Goal: Task Accomplishment & Management: Manage account settings

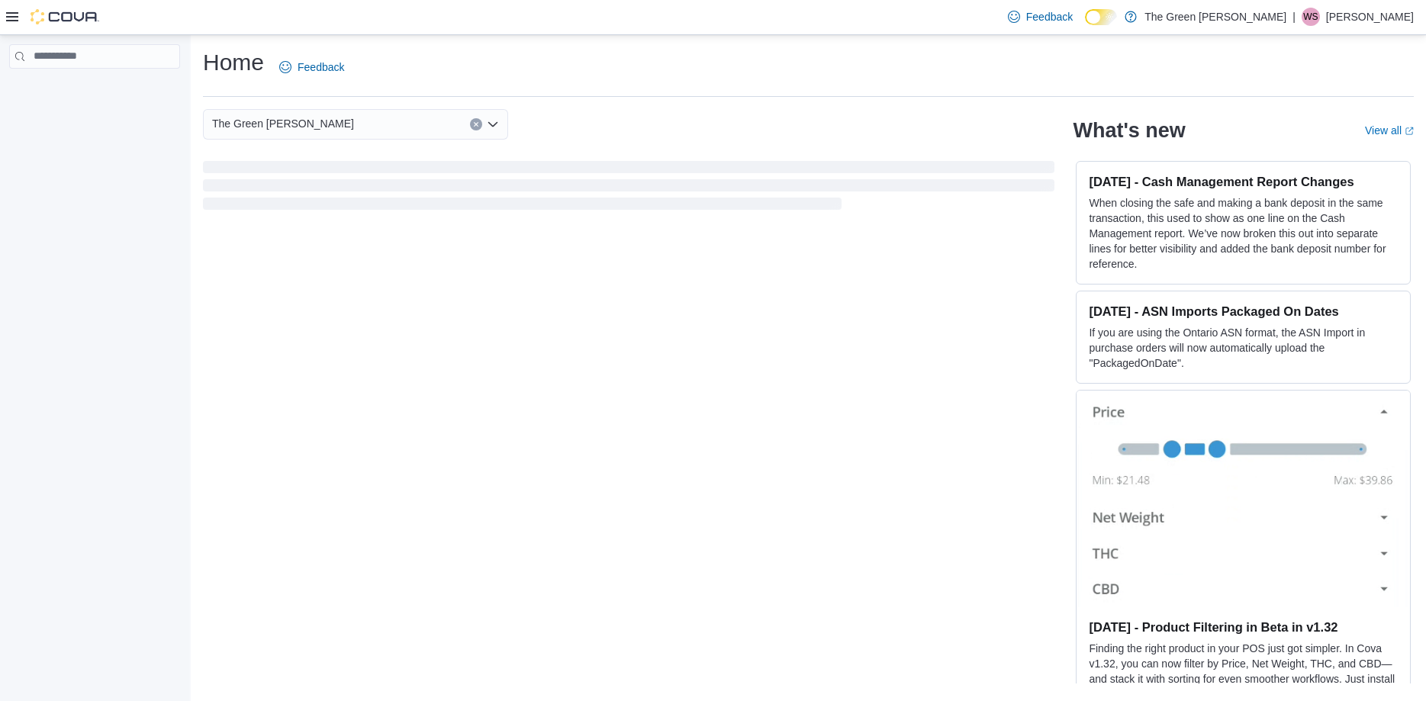
click at [1382, 18] on p "[PERSON_NAME]" at bounding box center [1370, 17] width 88 height 18
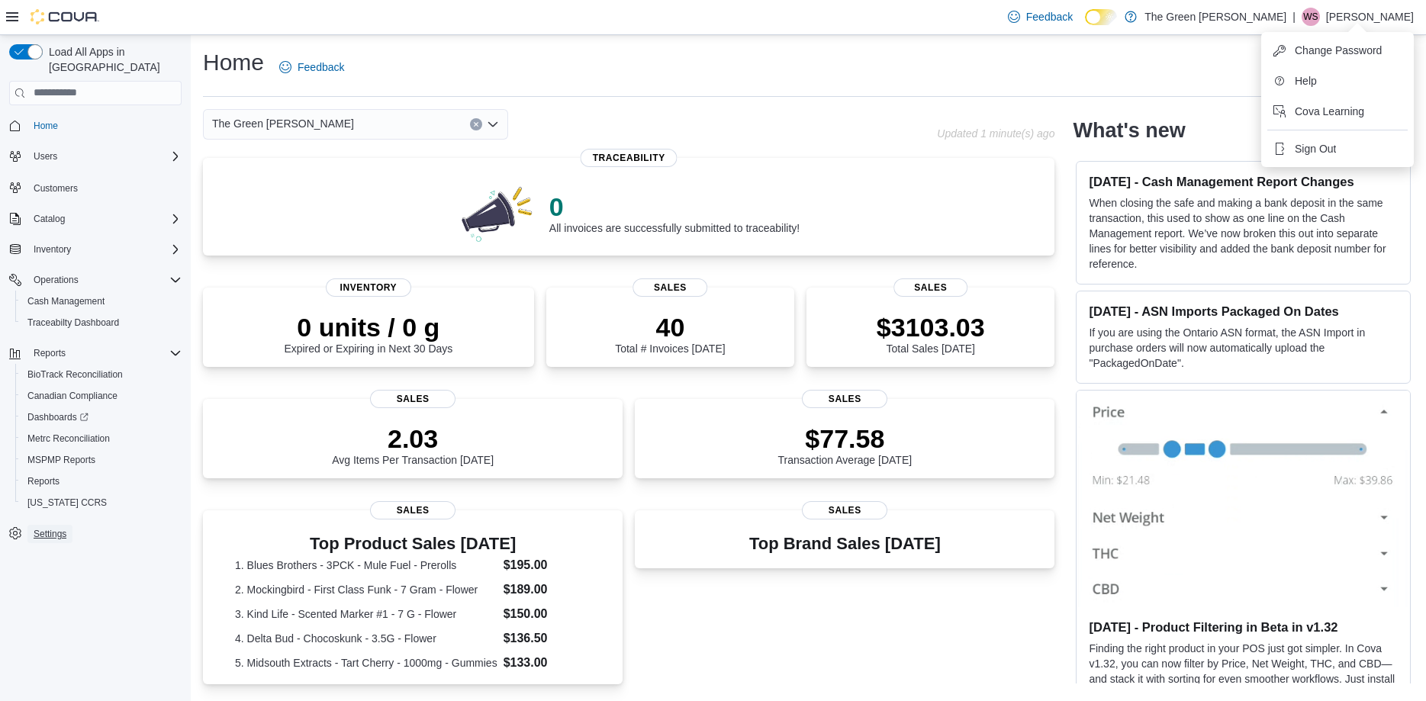
click at [57, 528] on span "Settings" at bounding box center [50, 534] width 33 height 12
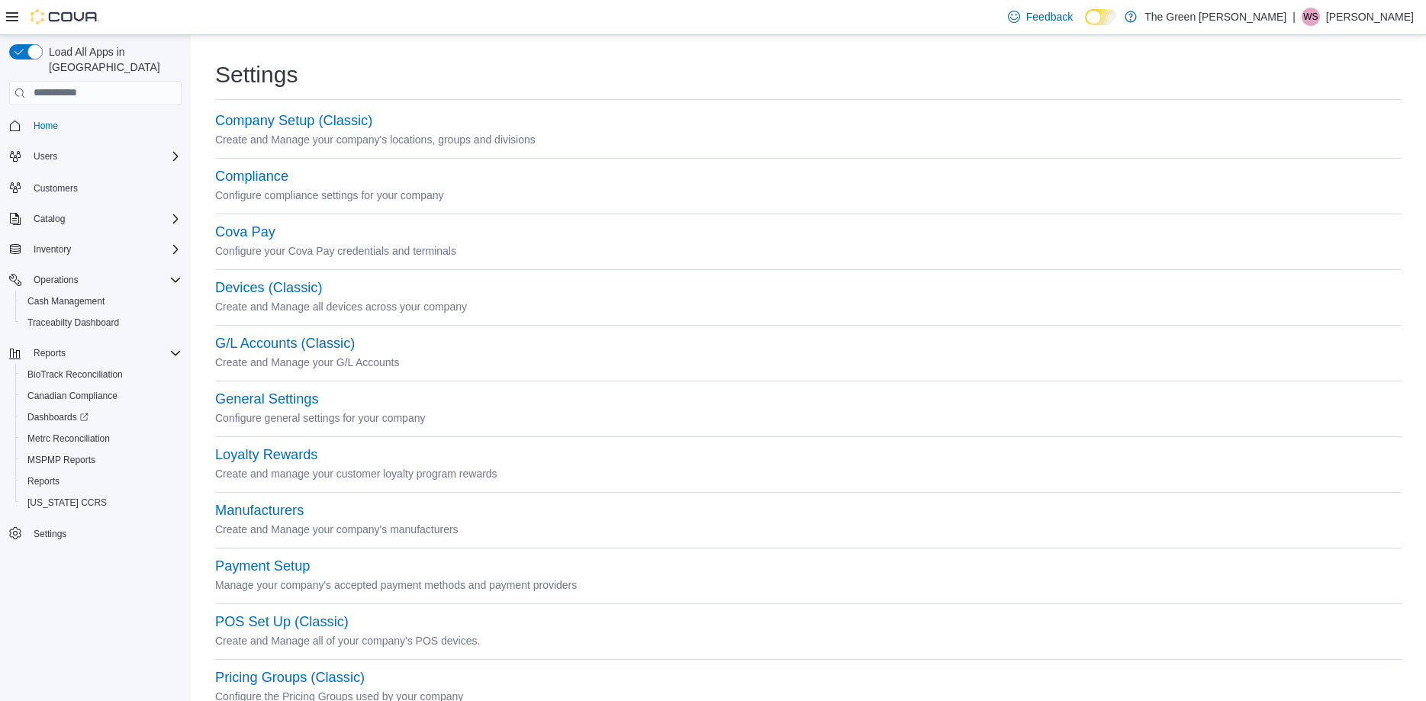
click at [344, 129] on div "Company Setup (Classic)" at bounding box center [808, 121] width 1186 height 18
click at [342, 117] on button "Company Setup (Classic)" at bounding box center [293, 121] width 157 height 16
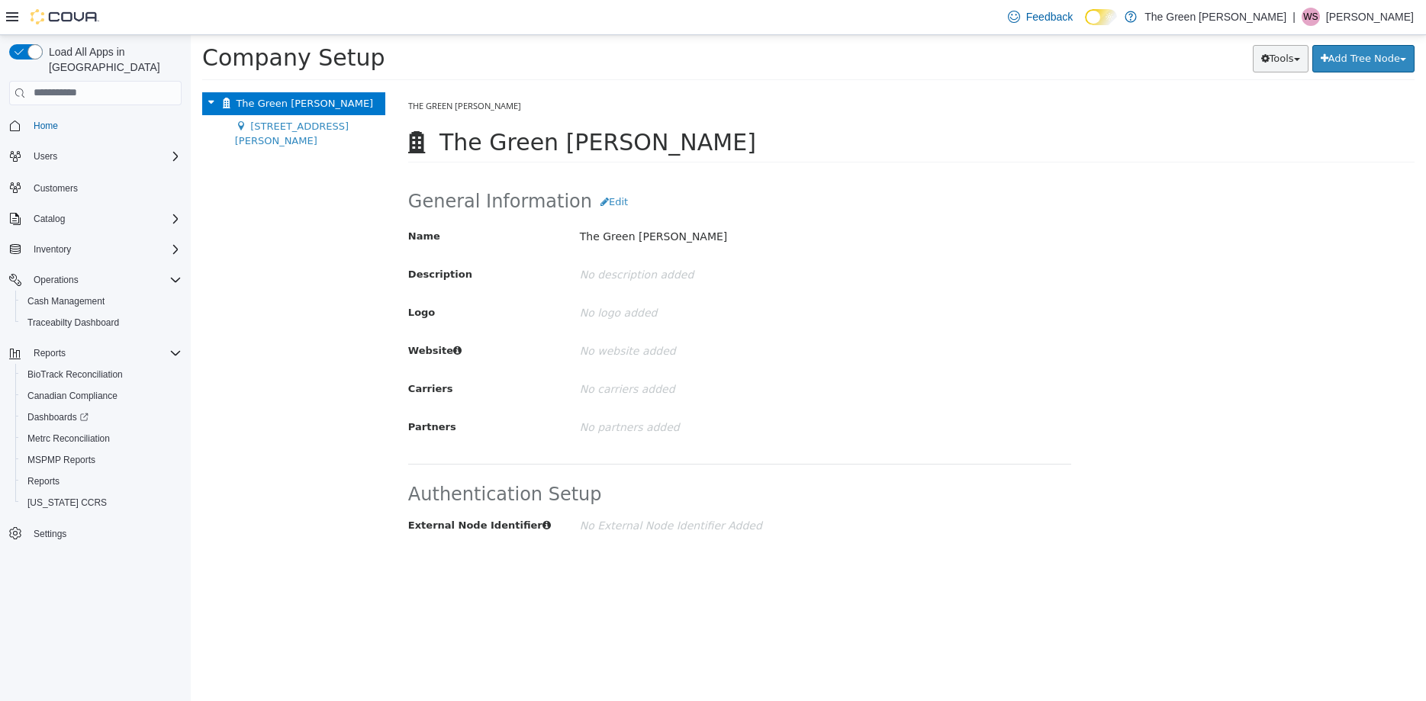
click at [1284, 63] on button "Tools" at bounding box center [1280, 57] width 56 height 27
click at [40, 528] on span "Settings" at bounding box center [50, 534] width 33 height 12
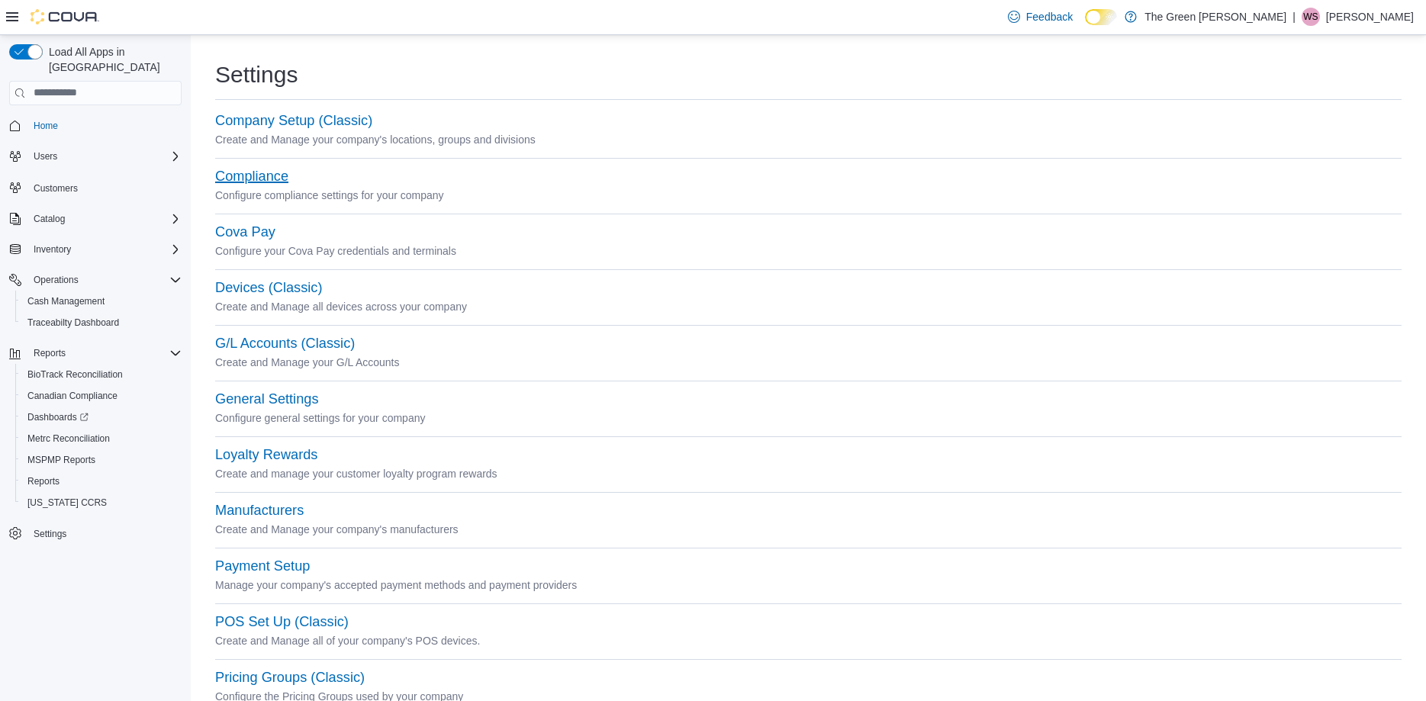
click at [274, 169] on button "Compliance" at bounding box center [251, 177] width 73 height 16
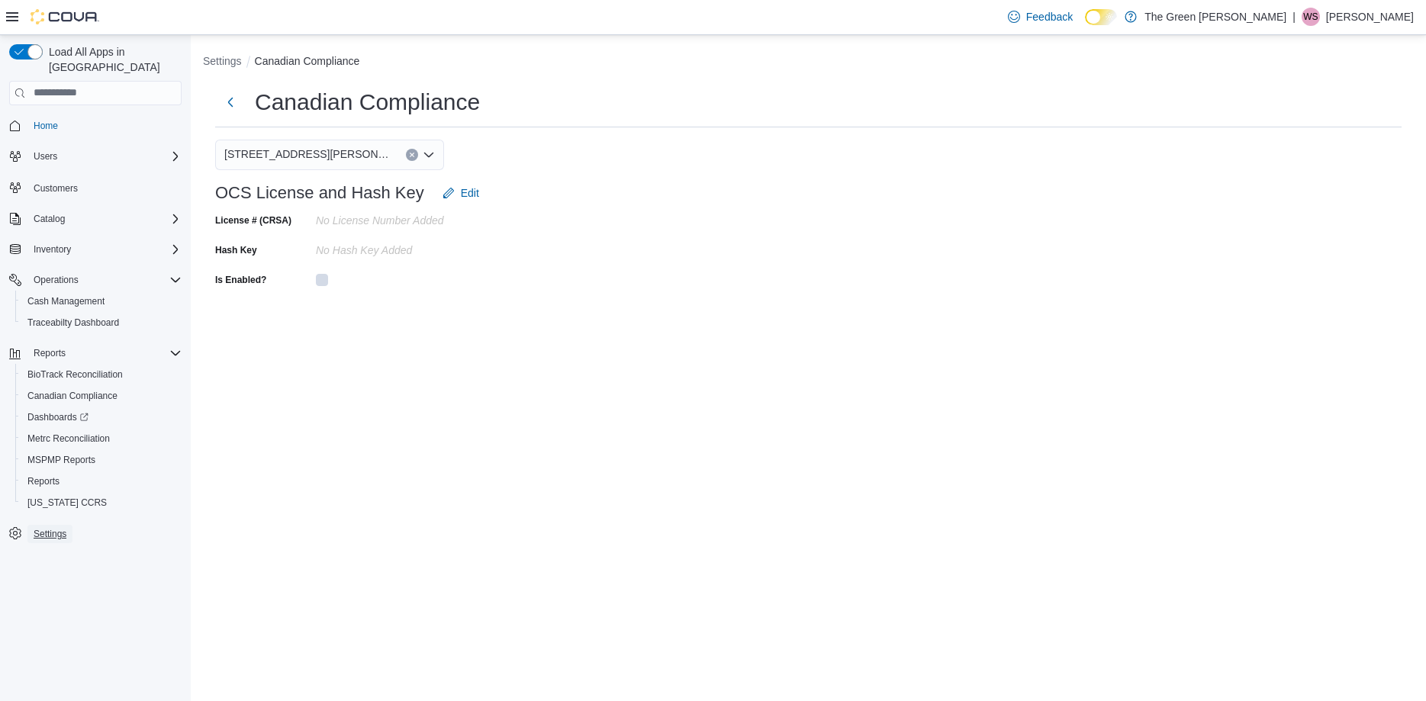
click at [56, 528] on span "Settings" at bounding box center [50, 534] width 33 height 12
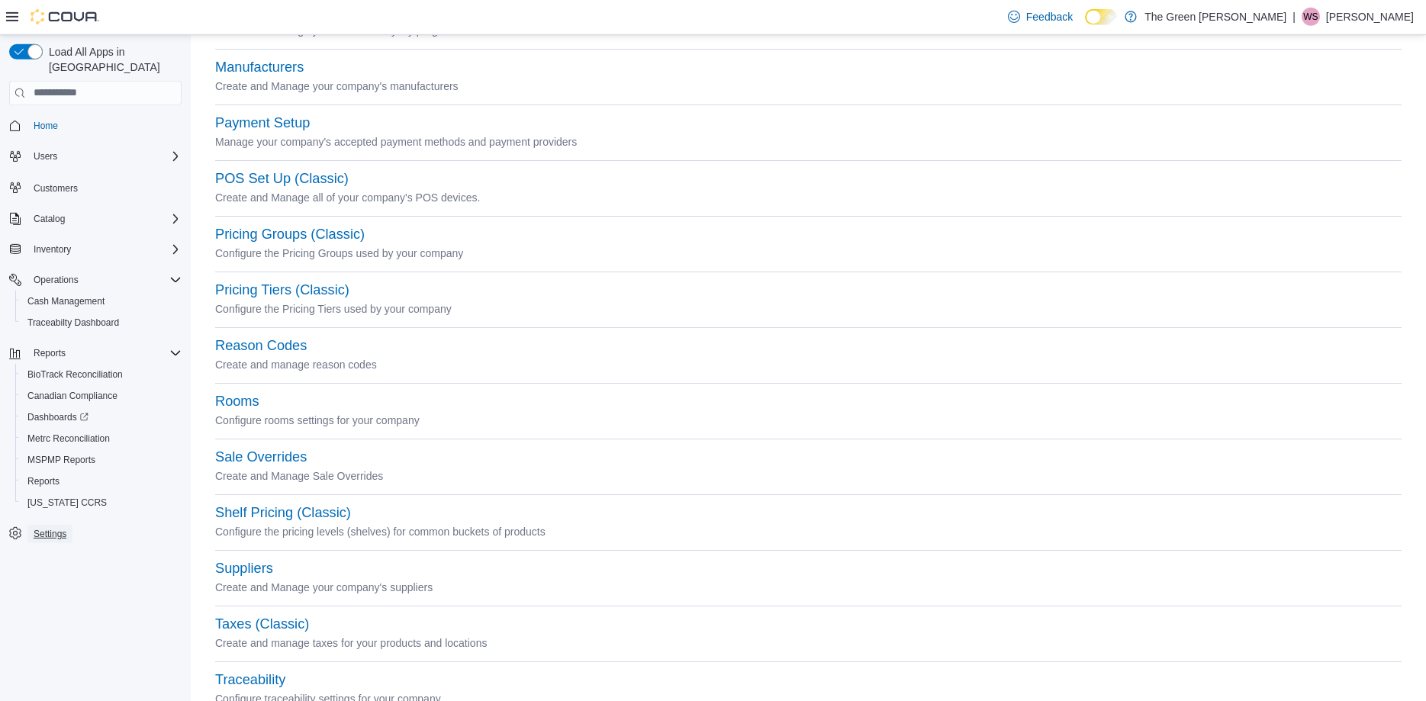
scroll to position [494, 0]
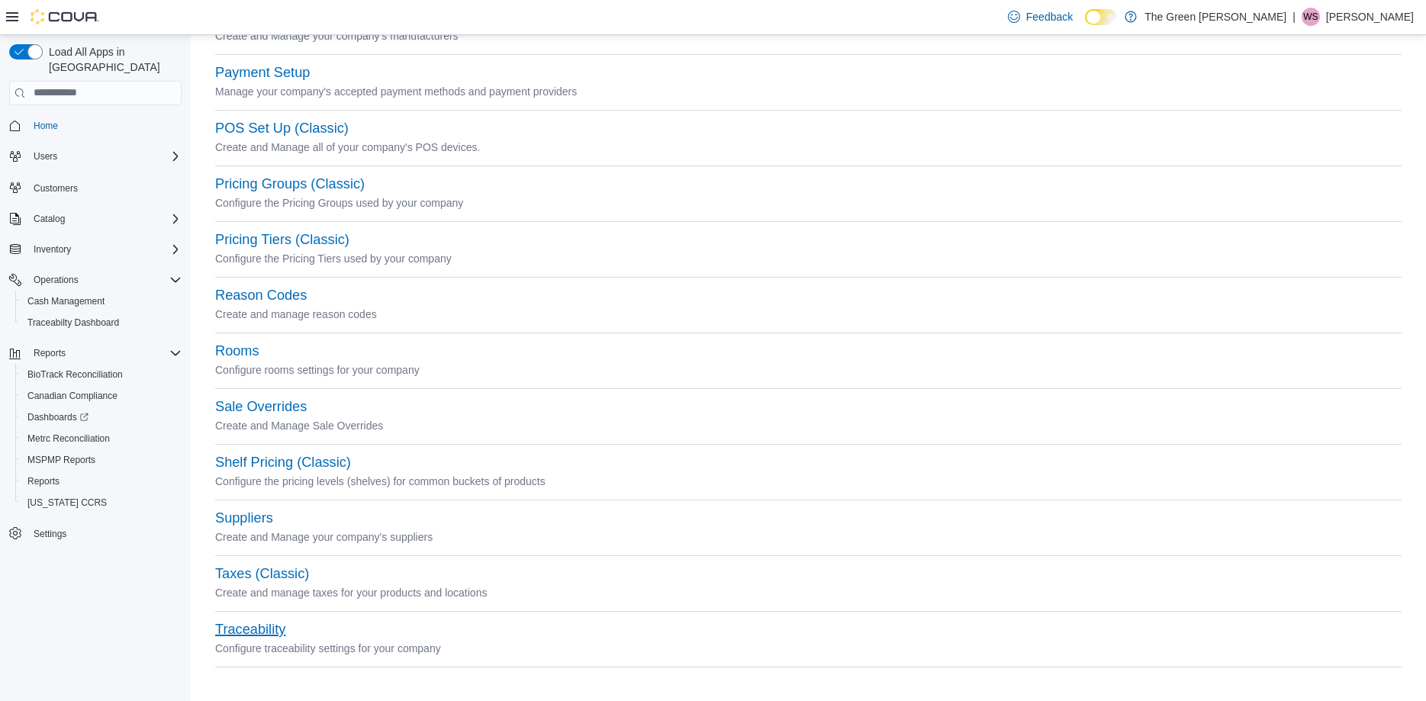
click at [262, 627] on button "Traceability" at bounding box center [250, 630] width 70 height 16
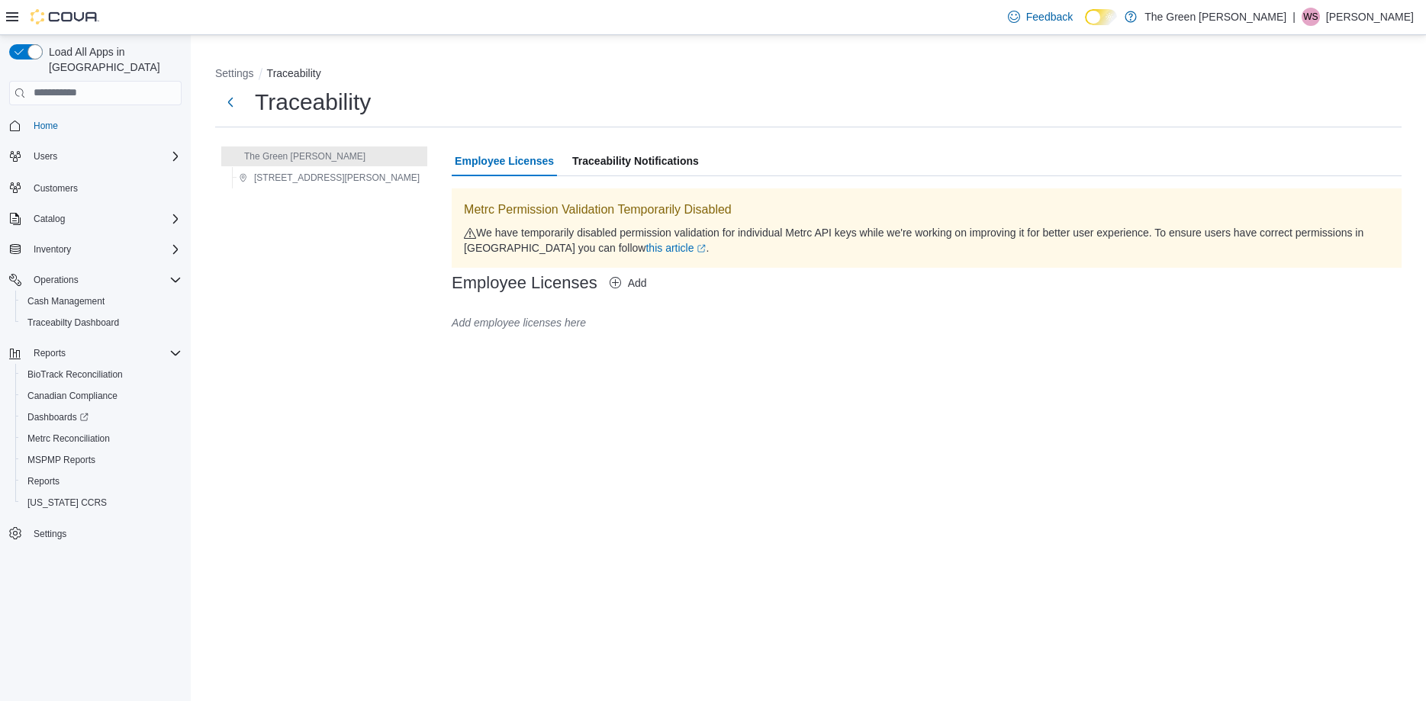
click at [572, 163] on span "Traceability Notifications" at bounding box center [635, 161] width 127 height 31
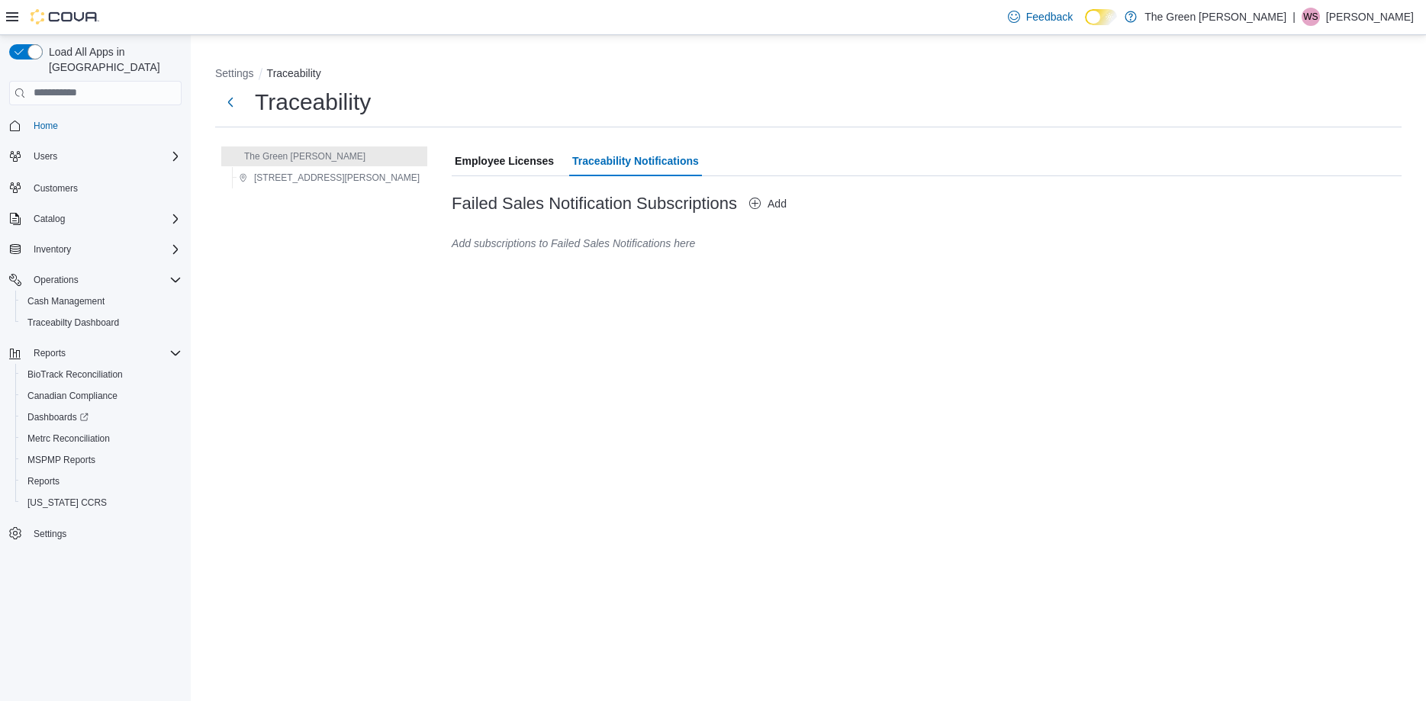
click at [455, 168] on span "Employee Licenses" at bounding box center [504, 161] width 99 height 31
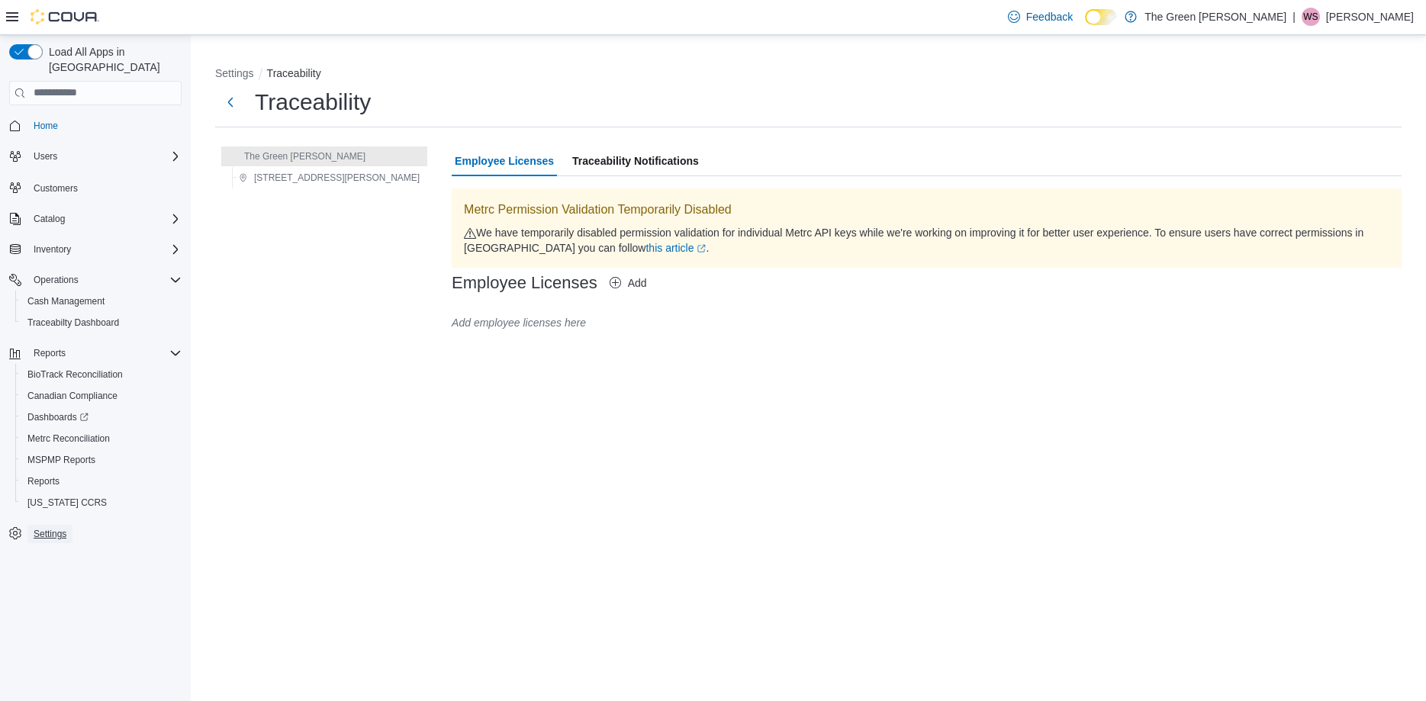
click at [33, 527] on link "Settings" at bounding box center [49, 534] width 45 height 18
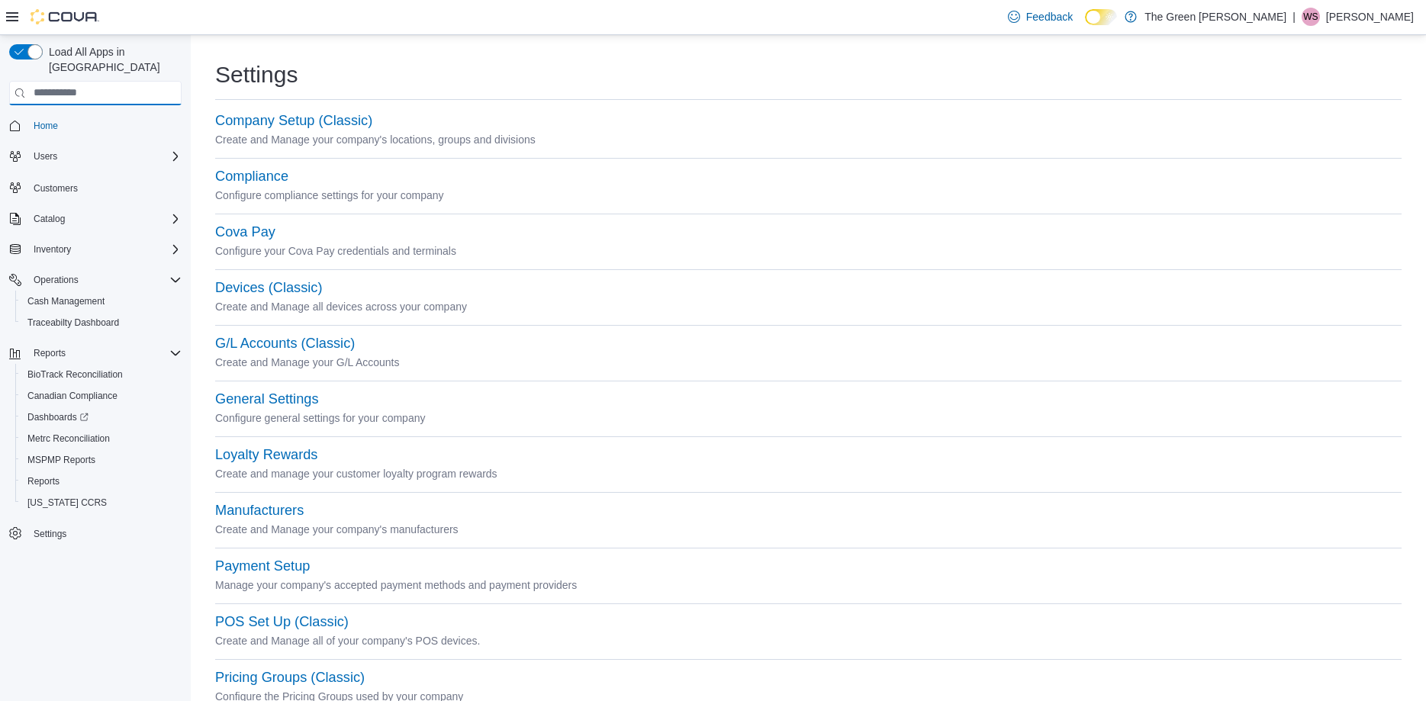
click at [66, 81] on input "search" at bounding box center [95, 93] width 172 height 24
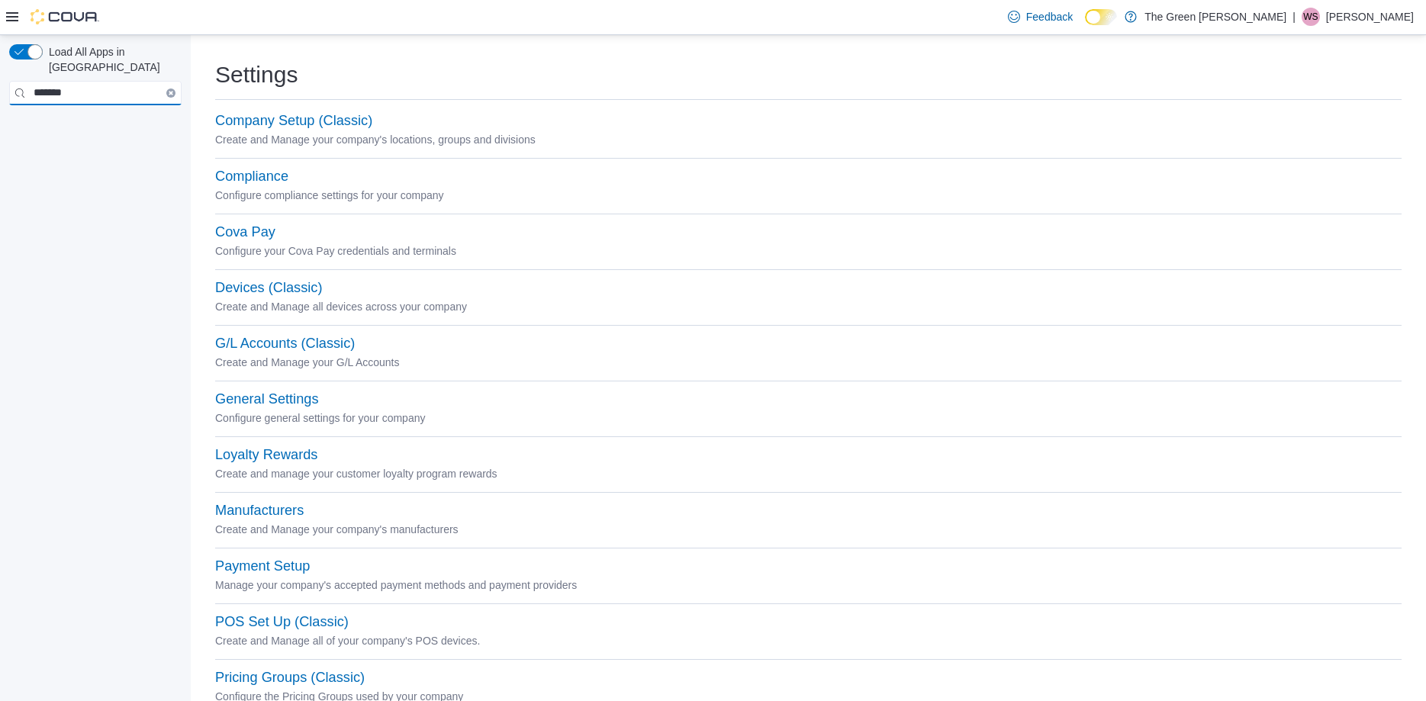
type input "*******"
click at [19, 81] on input "*******" at bounding box center [95, 93] width 172 height 24
click at [117, 81] on input "*******" at bounding box center [95, 93] width 172 height 24
click at [16, 18] on icon at bounding box center [12, 16] width 12 height 9
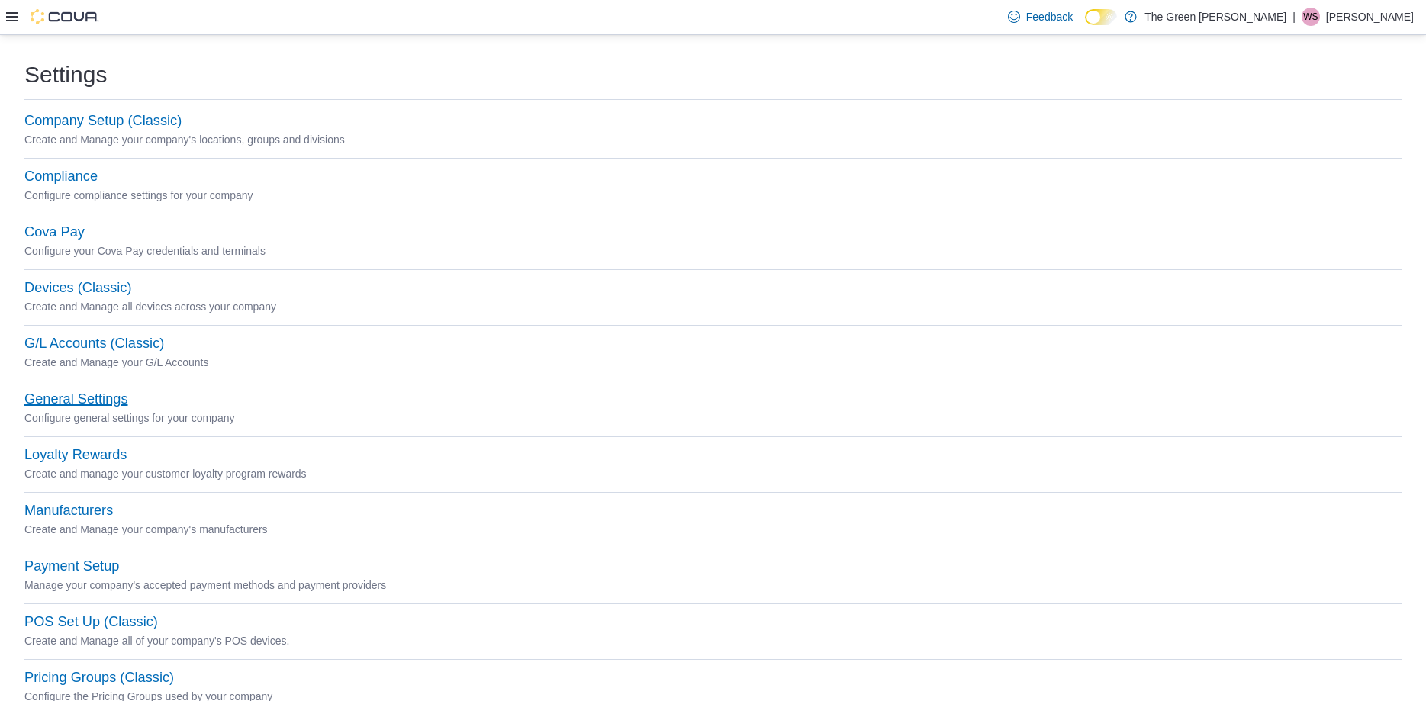
click at [90, 397] on button "General Settings" at bounding box center [75, 399] width 103 height 16
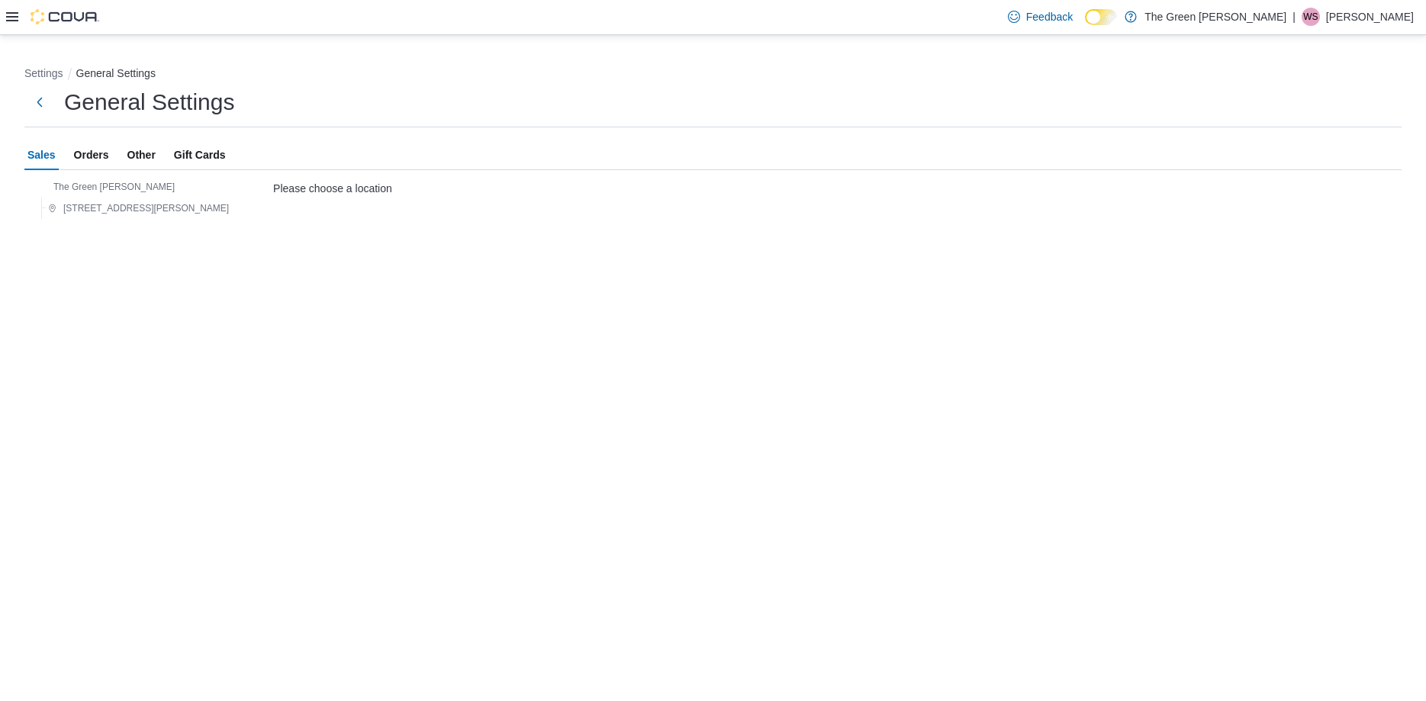
click at [94, 152] on span "Orders" at bounding box center [91, 155] width 35 height 31
click at [127, 152] on span "Other" at bounding box center [141, 155] width 28 height 31
click at [43, 185] on img "button" at bounding box center [42, 186] width 9 height 9
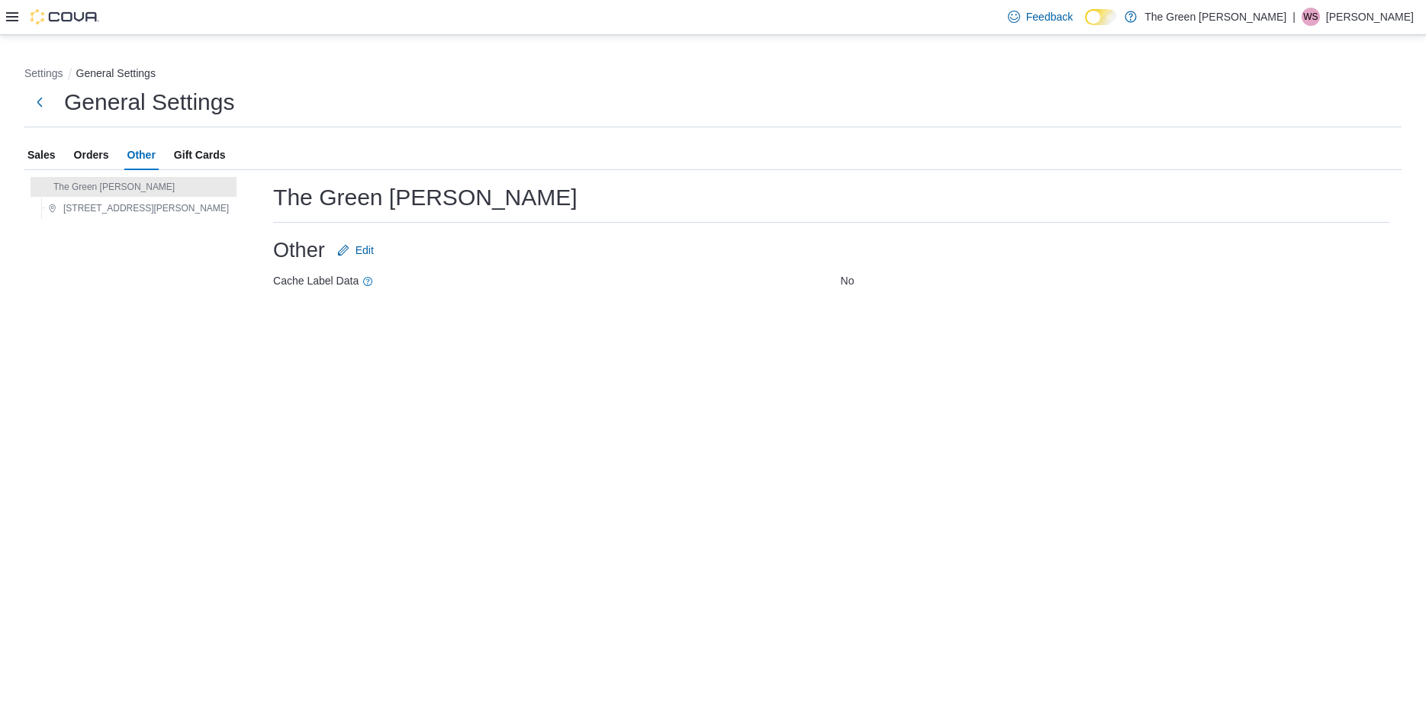
click at [14, 17] on icon at bounding box center [12, 16] width 12 height 9
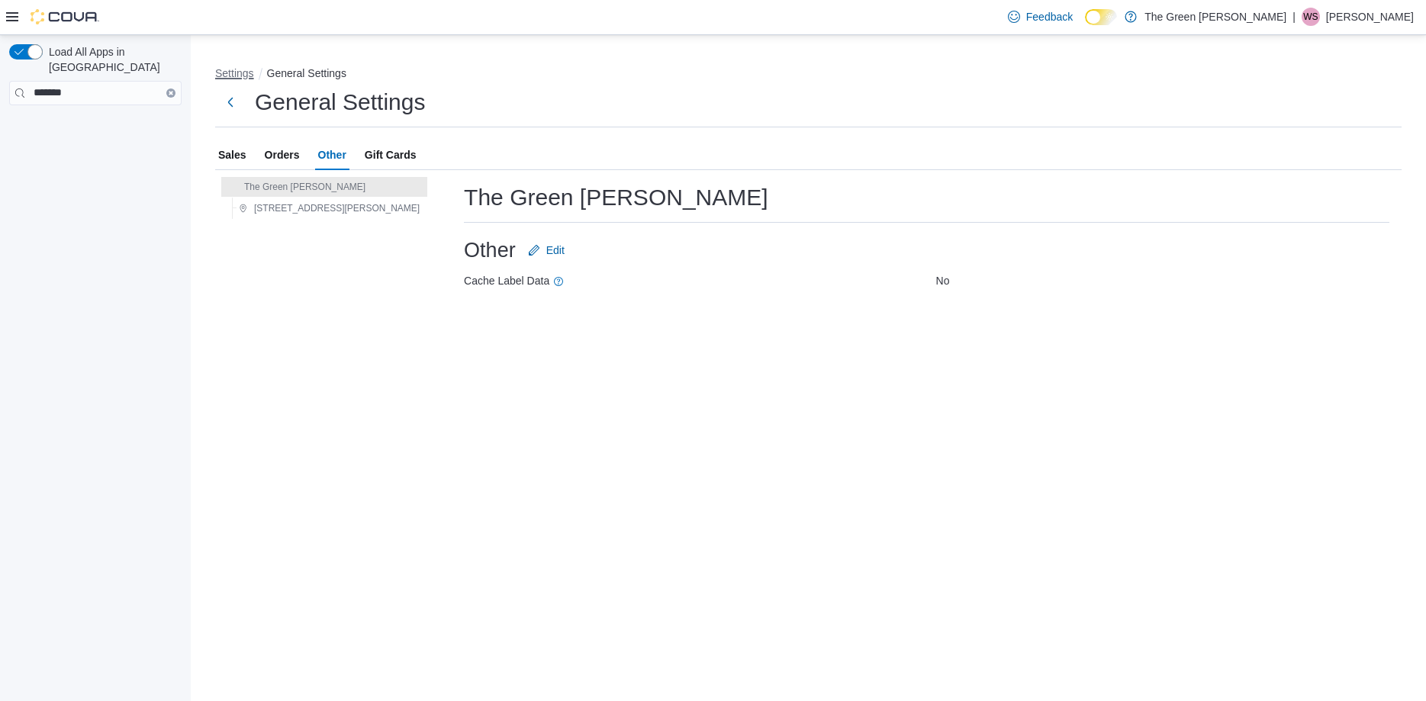
click at [244, 72] on button "Settings" at bounding box center [234, 73] width 39 height 12
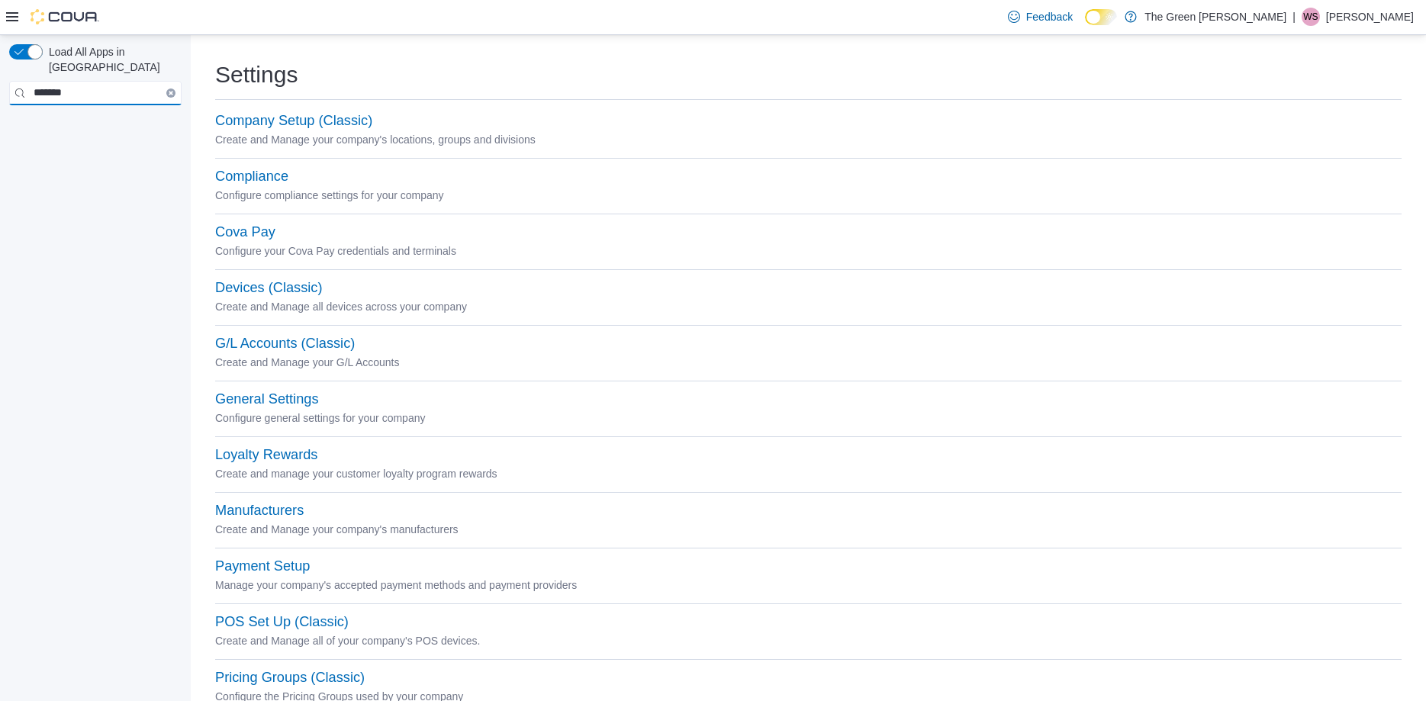
click at [108, 83] on input "*******" at bounding box center [95, 93] width 172 height 24
type input "***"
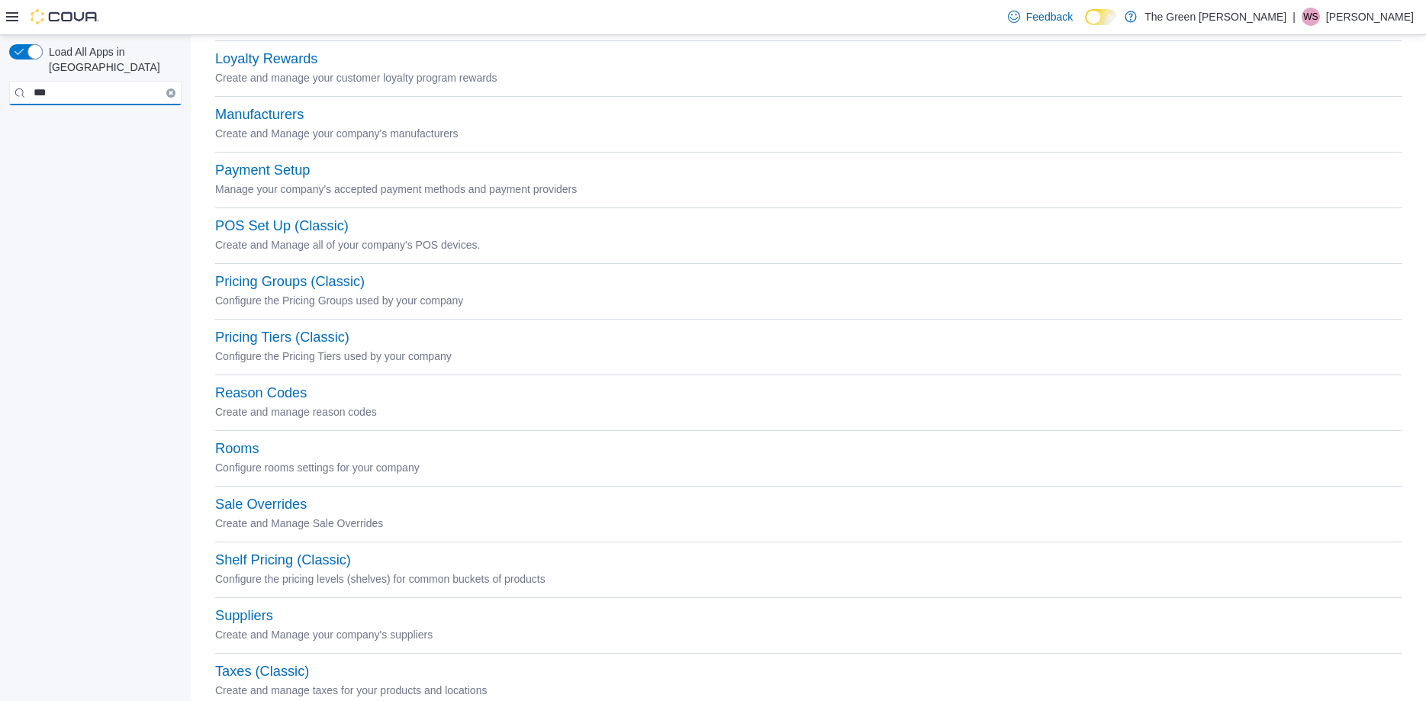
scroll to position [494, 0]
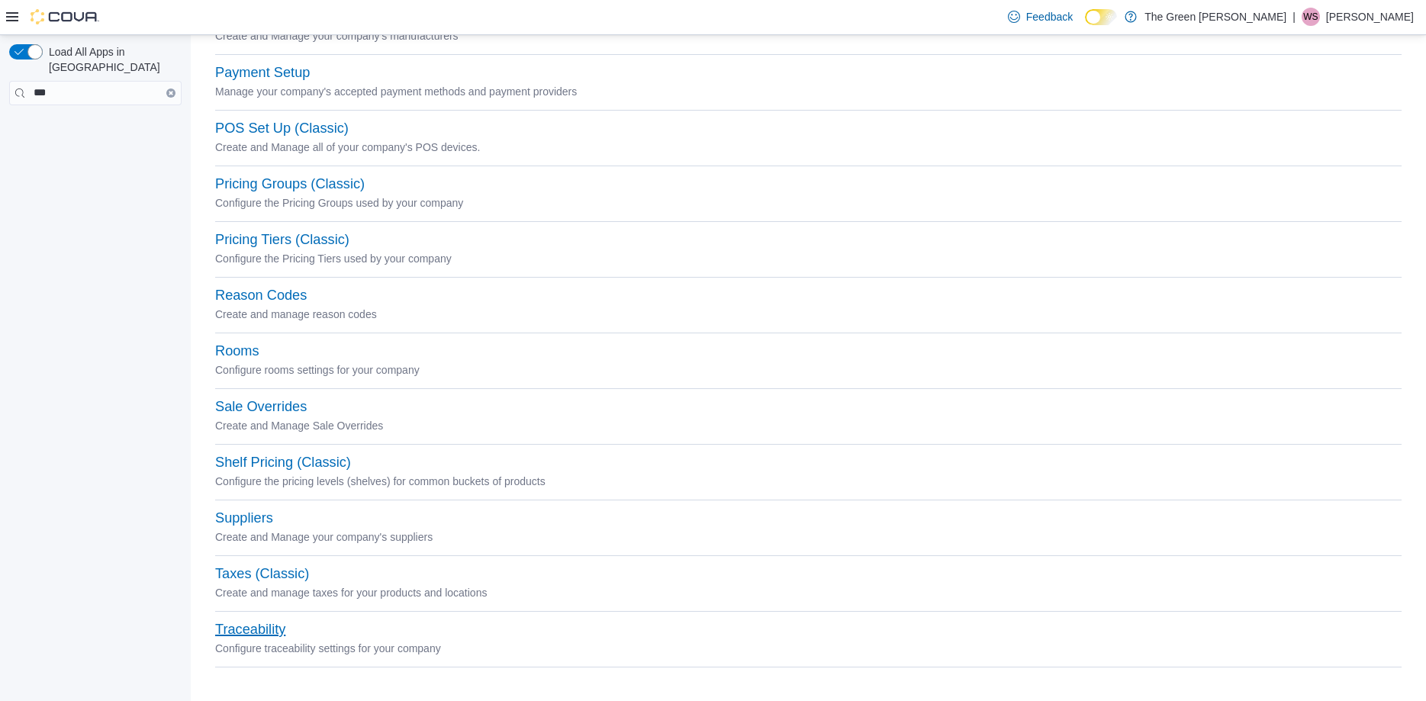
click at [259, 636] on button "Traceability" at bounding box center [250, 630] width 70 height 16
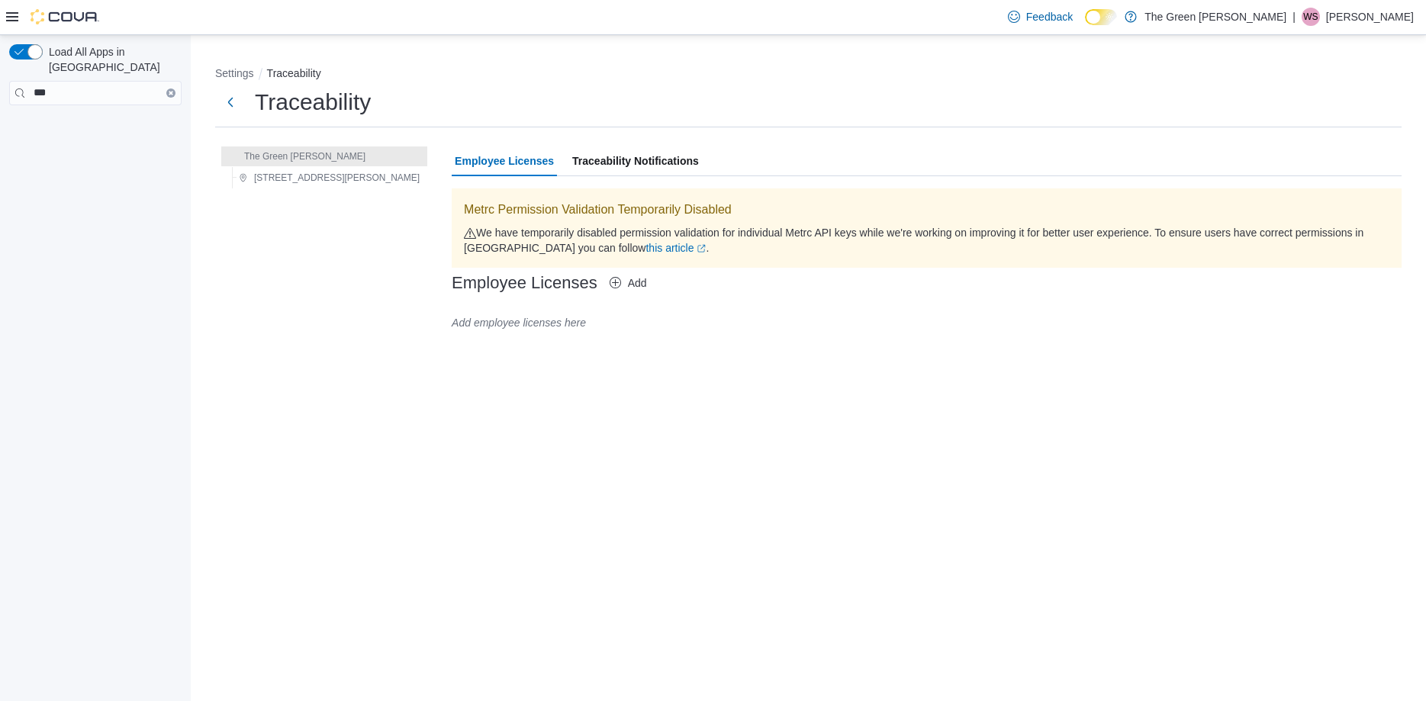
click at [233, 65] on div "Settings Traceability Traceability The Green Guys [PERSON_NAME] [STREET_ADDRESS…" at bounding box center [808, 203] width 1211 height 312
click at [233, 71] on button "Settings" at bounding box center [234, 73] width 39 height 12
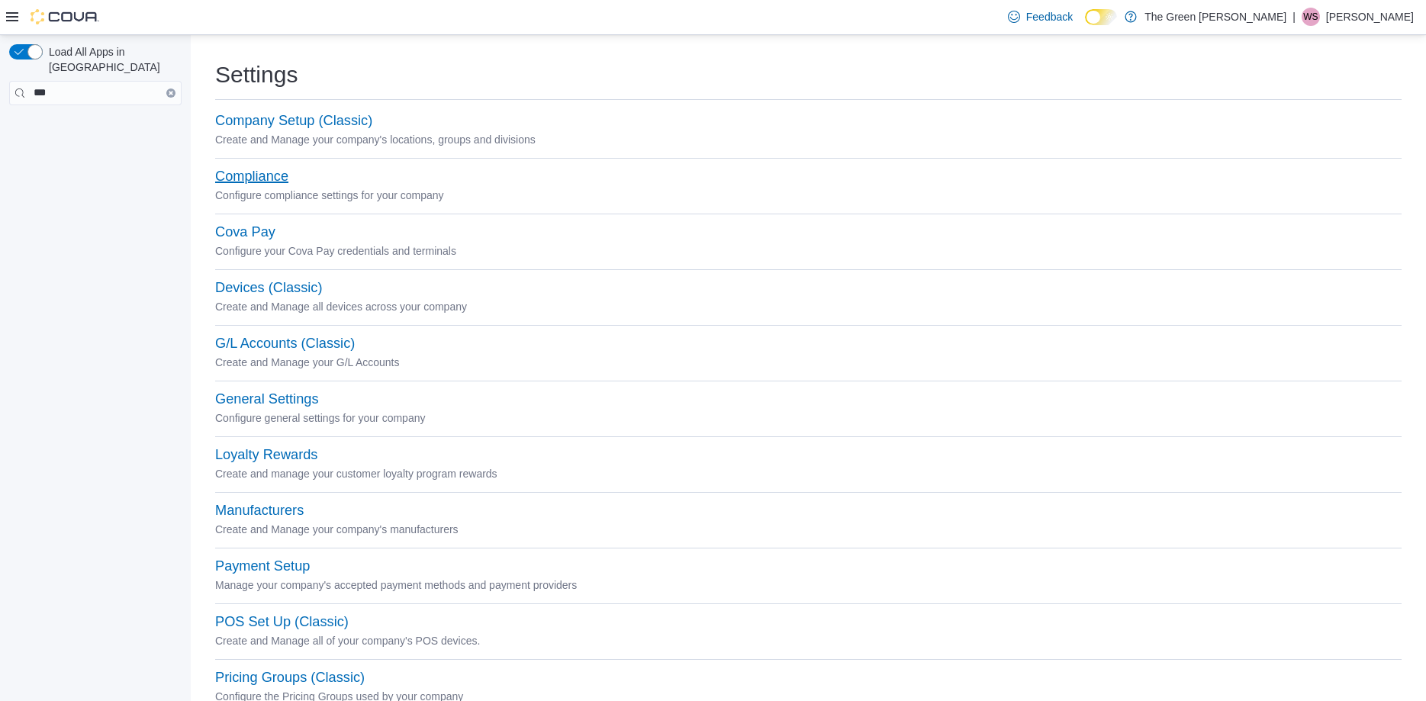
click at [270, 180] on button "Compliance" at bounding box center [251, 177] width 73 height 16
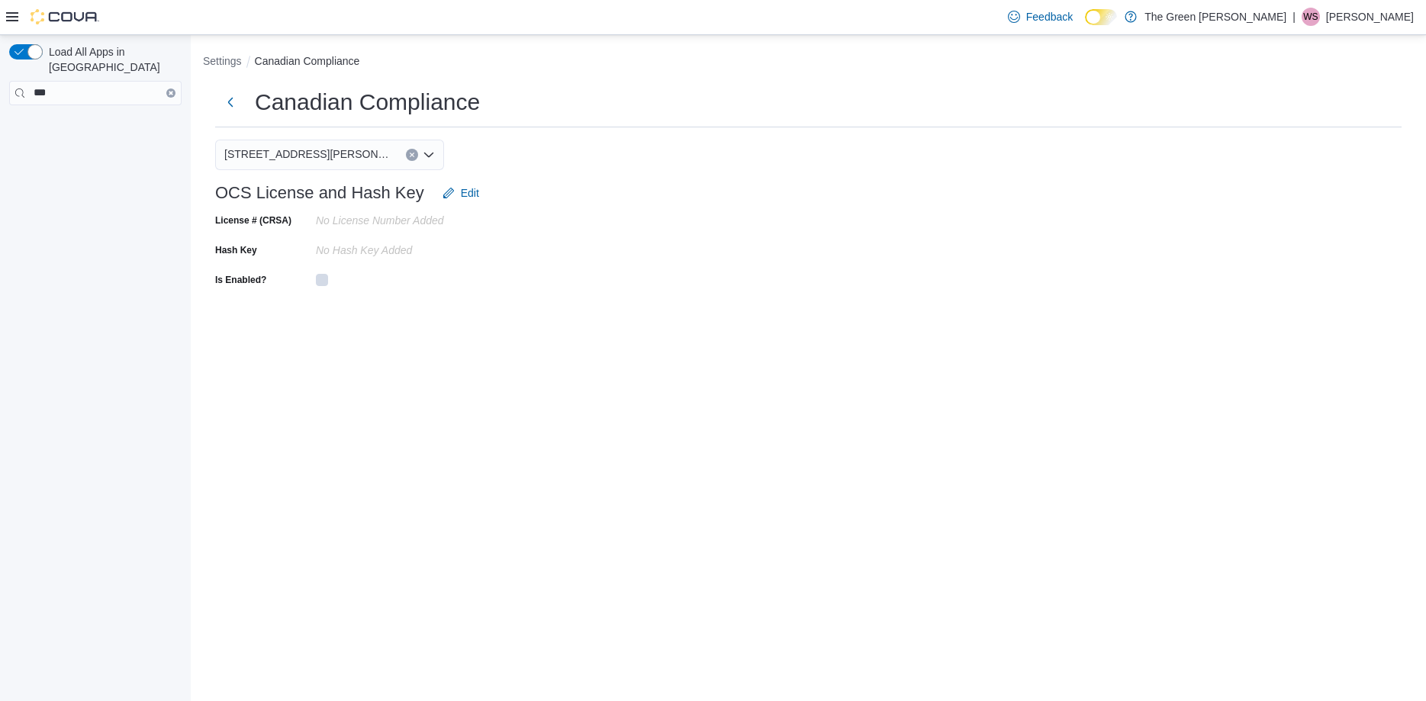
click at [431, 156] on icon "Open list of options" at bounding box center [429, 155] width 12 height 12
click at [584, 178] on div "OCS License and Hash Key Edit" at bounding box center [808, 193] width 1186 height 31
click at [234, 63] on button "Settings" at bounding box center [222, 61] width 39 height 12
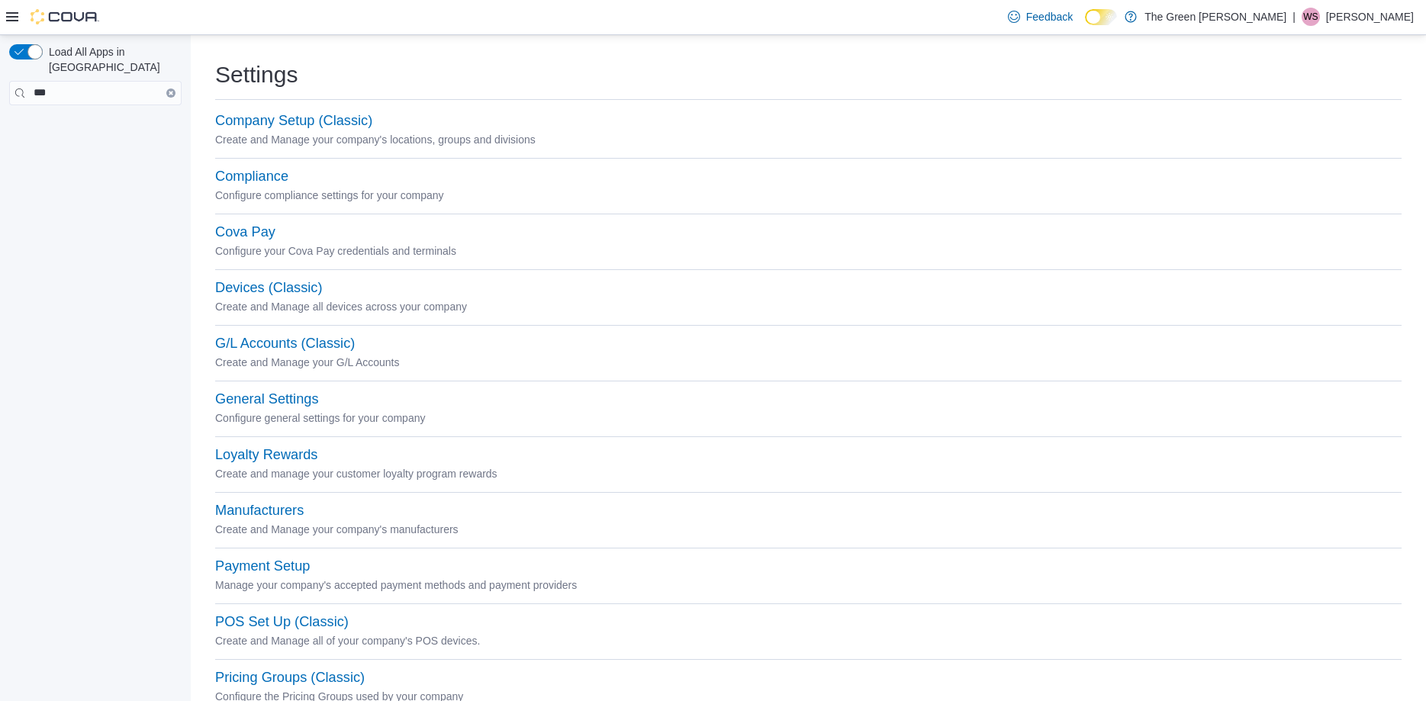
click at [10, 14] on icon at bounding box center [12, 16] width 12 height 9
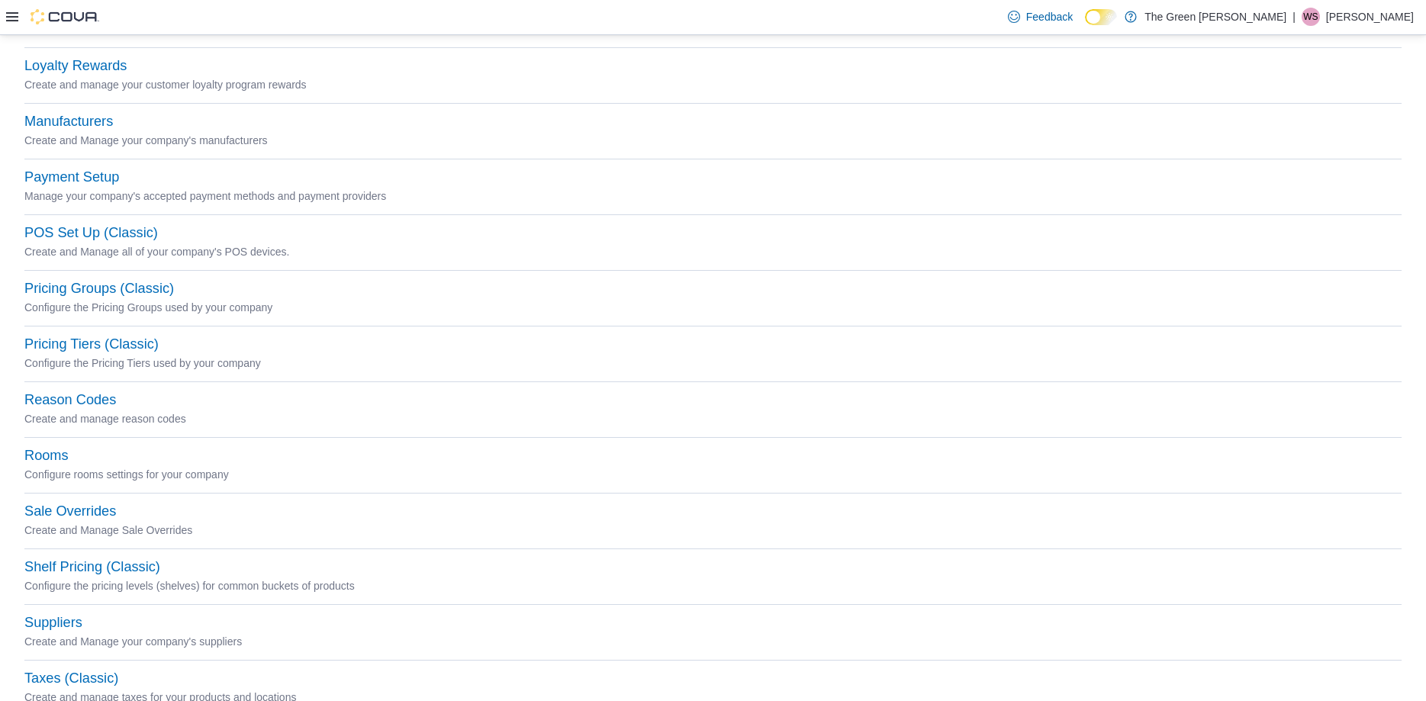
scroll to position [494, 0]
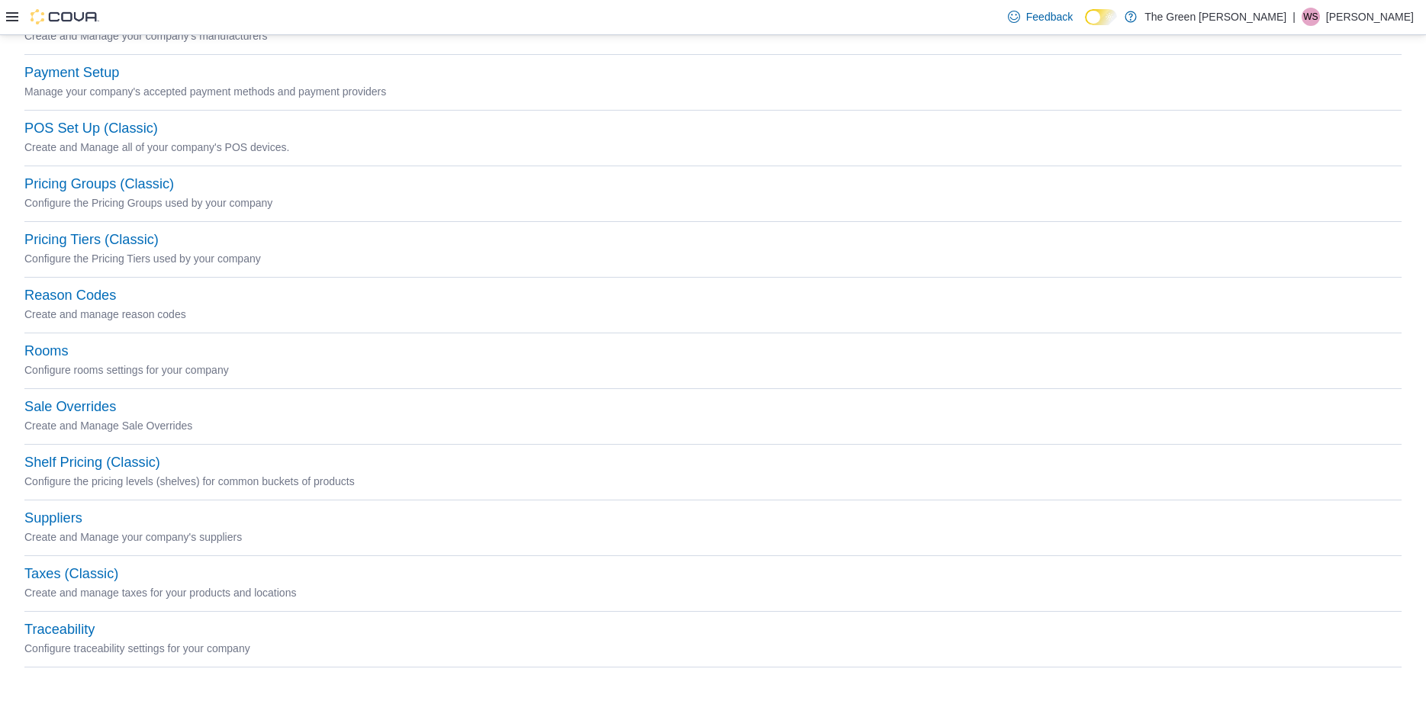
click at [1387, 21] on p "[PERSON_NAME]" at bounding box center [1370, 17] width 88 height 18
click at [1304, 82] on span "Help" at bounding box center [1305, 80] width 22 height 15
click at [56, 634] on button "Traceability" at bounding box center [59, 630] width 70 height 16
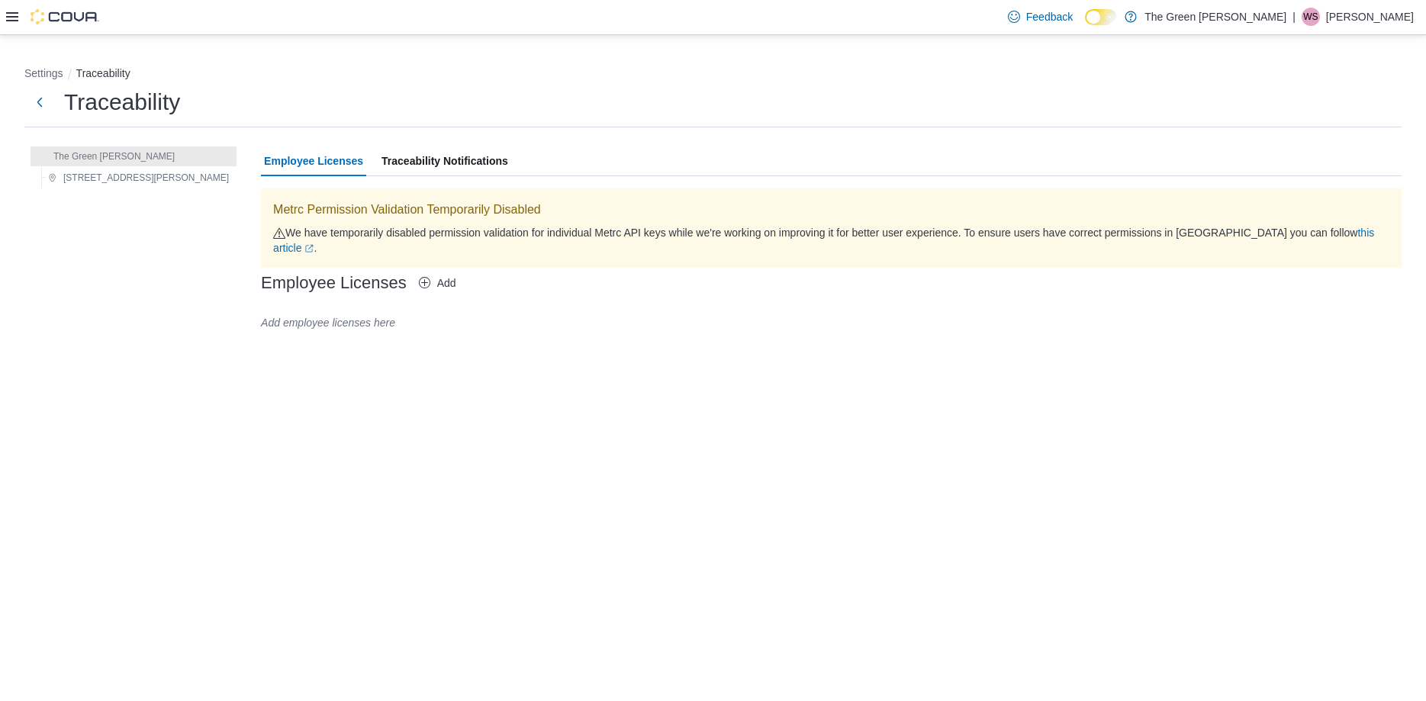
click at [392, 153] on span "Traceability Notifications" at bounding box center [444, 161] width 127 height 31
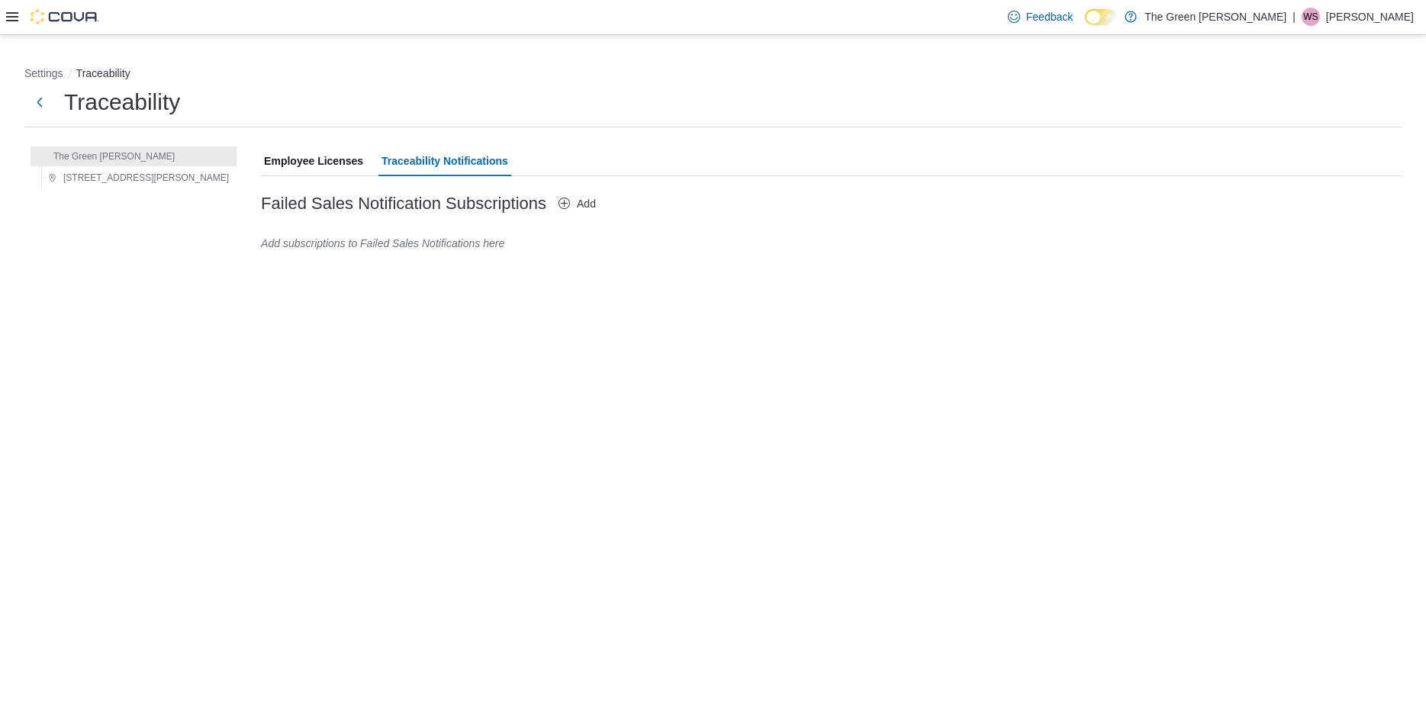
click at [264, 155] on span "Employee Licenses" at bounding box center [313, 161] width 99 height 31
